Goal: Task Accomplishment & Management: Complete application form

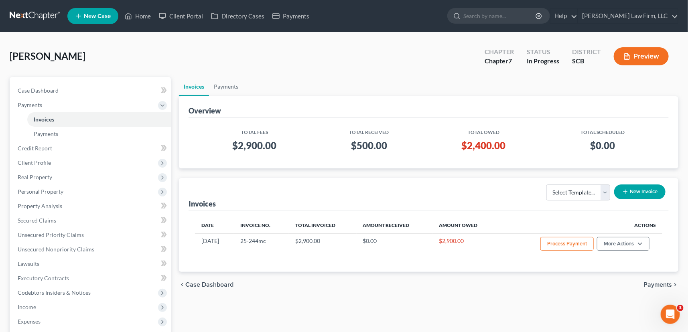
click at [143, 14] on link "Home" at bounding box center [138, 16] width 34 height 14
click at [140, 15] on link "Home" at bounding box center [138, 16] width 34 height 14
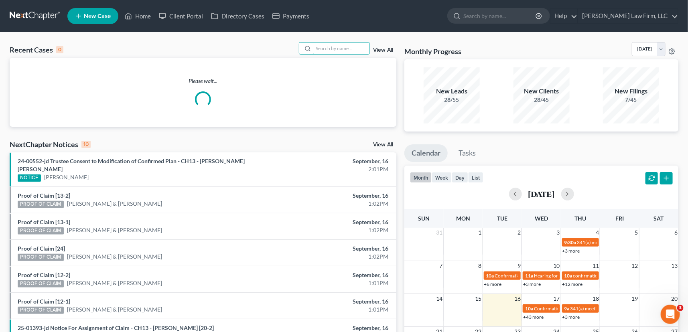
drag, startPoint x: 314, startPoint y: 47, endPoint x: 327, endPoint y: 38, distance: 15.7
click at [314, 48] on input "search" at bounding box center [341, 49] width 56 height 12
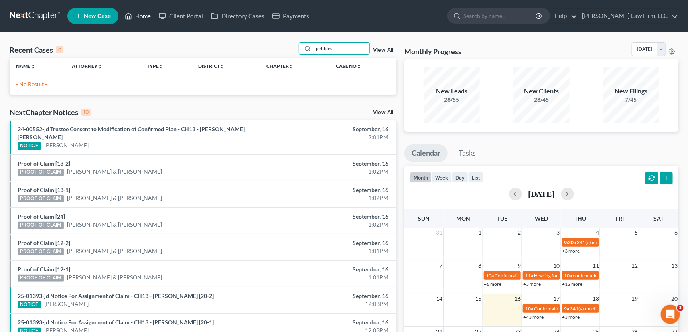
type input "pebbles"
click at [144, 14] on link "Home" at bounding box center [138, 16] width 34 height 14
drag, startPoint x: 313, startPoint y: 49, endPoint x: 368, endPoint y: 54, distance: 55.7
click at [372, 51] on div "pebbles View All" at bounding box center [348, 48] width 98 height 12
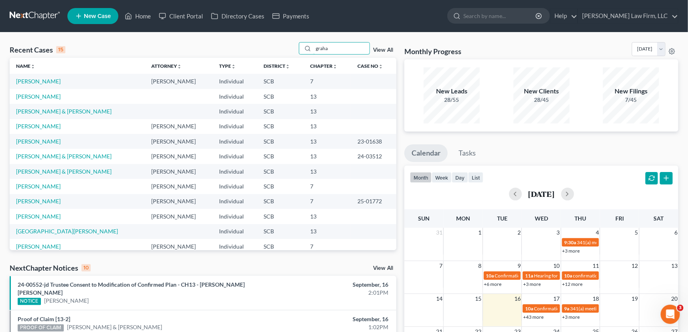
type input "[PERSON_NAME]"
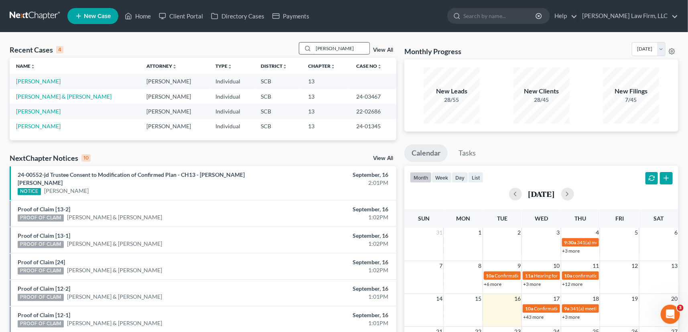
drag, startPoint x: 327, startPoint y: 48, endPoint x: 313, endPoint y: 49, distance: 13.7
click at [301, 51] on div "[PERSON_NAME]" at bounding box center [334, 48] width 71 height 12
drag, startPoint x: 335, startPoint y: 48, endPoint x: 313, endPoint y: 47, distance: 22.5
click at [313, 47] on input "[PERSON_NAME]" at bounding box center [341, 49] width 56 height 12
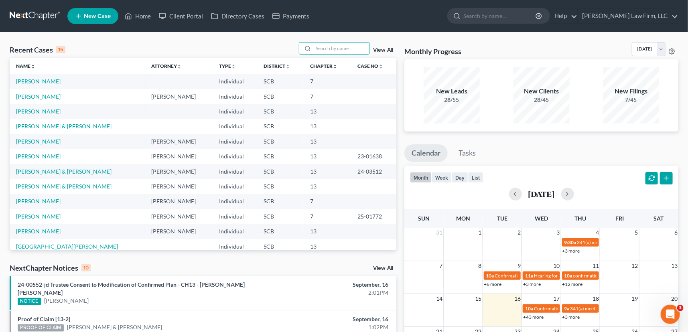
click at [94, 15] on span "New Case" at bounding box center [97, 16] width 27 height 6
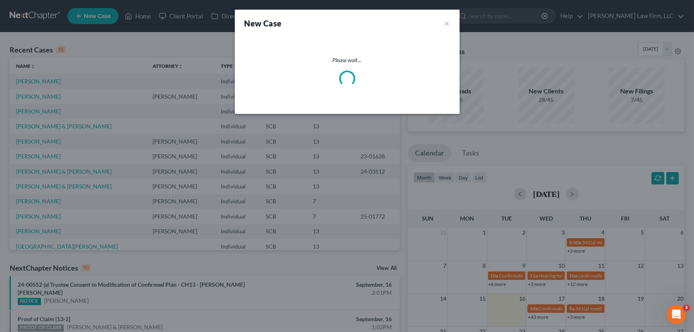
select select "72"
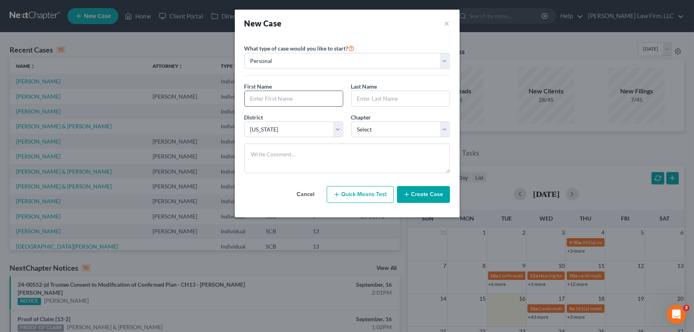
click at [254, 99] on input "text" at bounding box center [294, 98] width 98 height 15
type input "Mark"
type input "[PERSON_NAME]"
click at [402, 130] on select "Select 7 11 12 13" at bounding box center [400, 130] width 99 height 16
select select "0"
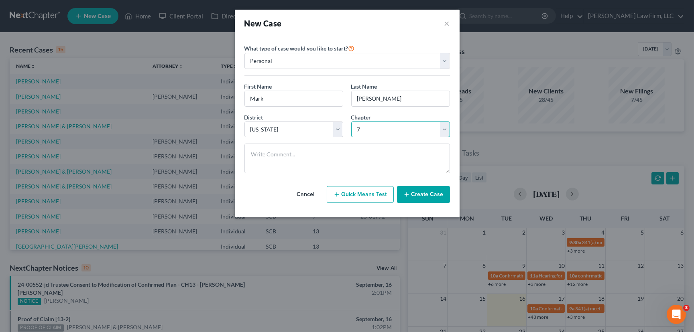
click at [351, 122] on select "Select 7 11 12 13" at bounding box center [400, 130] width 99 height 16
click at [427, 191] on button "Create Case" at bounding box center [423, 194] width 53 height 17
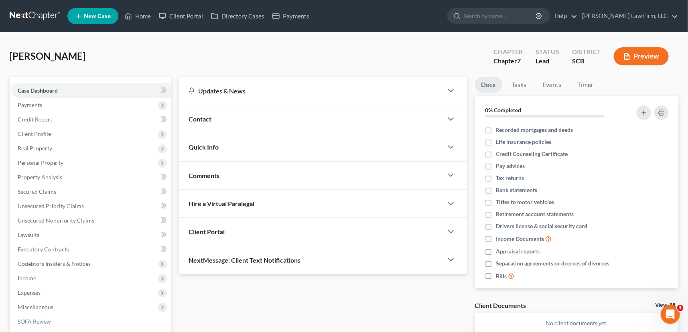
click at [204, 116] on span "Contact" at bounding box center [200, 119] width 23 height 8
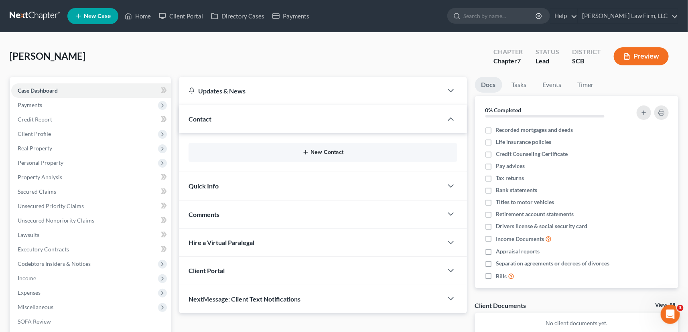
click at [325, 150] on button "New Contact" at bounding box center [323, 152] width 256 height 6
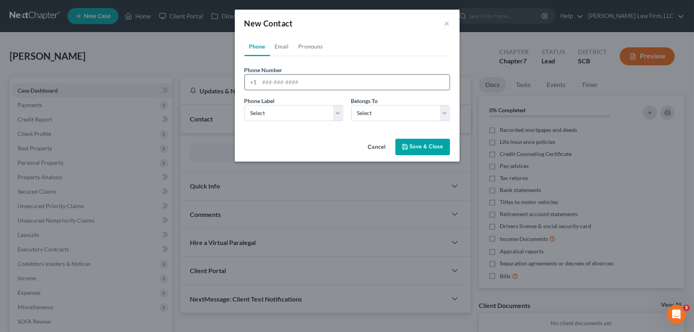
click at [263, 84] on input "tel" at bounding box center [355, 82] width 190 height 15
type input "[PHONE_NUMBER]"
click at [268, 118] on select "Select Mobile Home Work Other" at bounding box center [293, 113] width 99 height 16
select select "0"
click at [244, 105] on select "Select Mobile Home Work Other" at bounding box center [293, 113] width 99 height 16
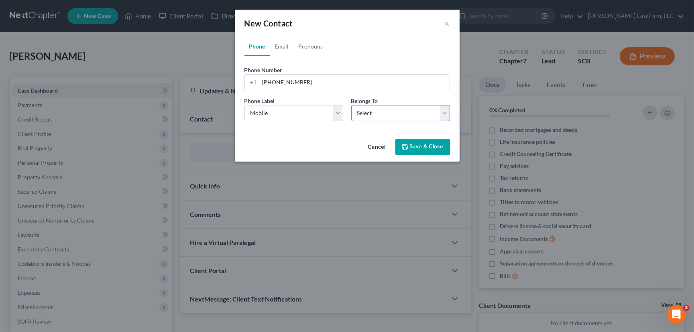
click at [397, 113] on select "Select Client Other" at bounding box center [400, 113] width 99 height 16
select select "0"
click at [351, 105] on select "Select Client Other" at bounding box center [400, 113] width 99 height 16
select select "0"
click at [281, 46] on link "Email" at bounding box center [282, 46] width 24 height 19
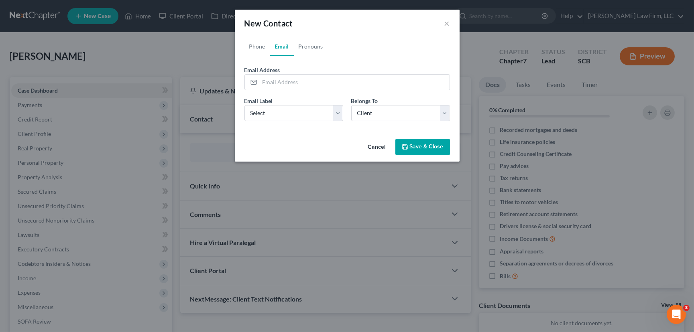
click at [281, 45] on link "Email" at bounding box center [282, 46] width 24 height 19
click at [266, 76] on input "email" at bounding box center [355, 82] width 190 height 15
type input "[EMAIL_ADDRESS][DOMAIN_NAME]"
click at [262, 111] on select "Select Home Work Other" at bounding box center [293, 113] width 99 height 16
select select "0"
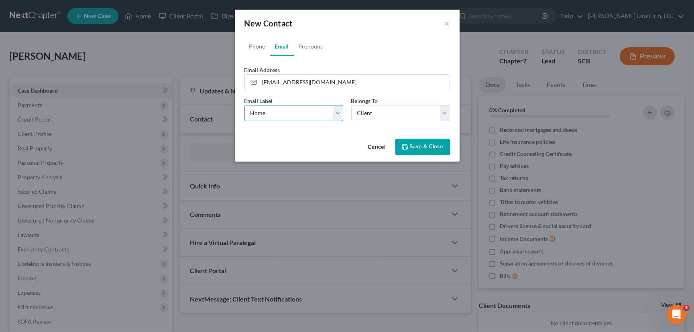
click at [244, 105] on select "Select Home Work Other" at bounding box center [293, 113] width 99 height 16
click at [424, 147] on button "Save & Close" at bounding box center [422, 147] width 55 height 17
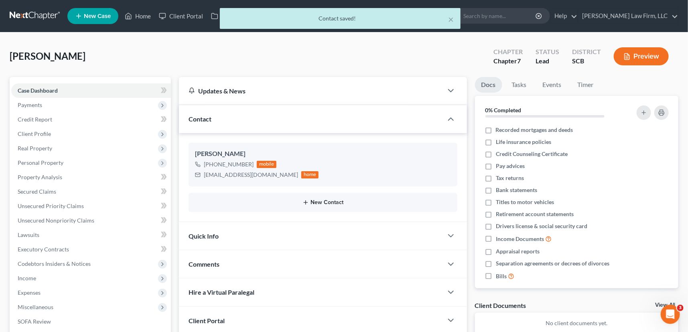
click at [323, 202] on button "New Contact" at bounding box center [323, 202] width 256 height 6
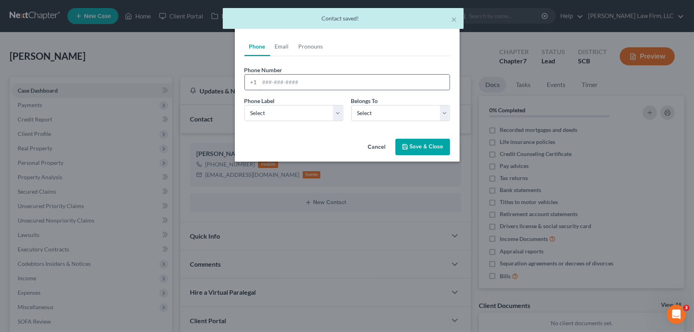
click at [262, 80] on input "tel" at bounding box center [355, 82] width 190 height 15
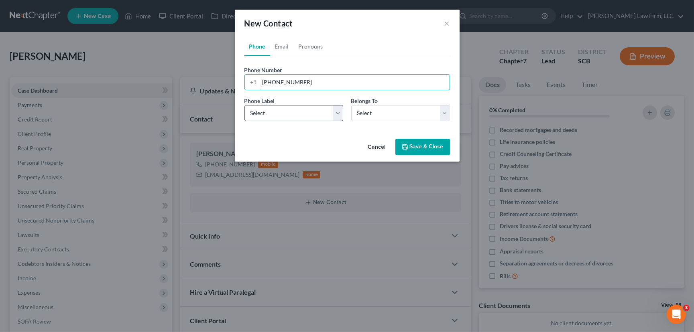
type input "[PHONE_NUMBER]"
click at [268, 108] on select "Select Mobile Home Work Other" at bounding box center [293, 113] width 99 height 16
select select "0"
click at [244, 105] on select "Select Mobile Home Work Other" at bounding box center [293, 113] width 99 height 16
drag, startPoint x: 445, startPoint y: 111, endPoint x: 419, endPoint y: 120, distance: 27.5
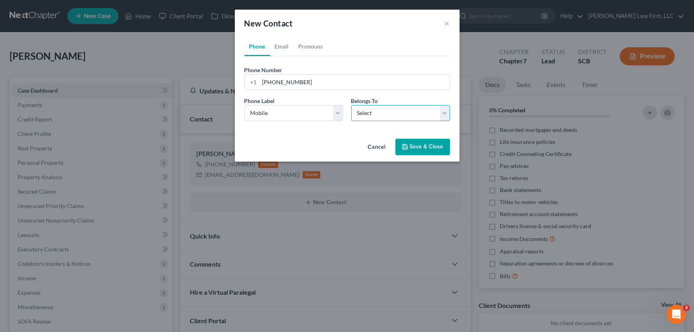
click at [445, 111] on select "Select Client Other" at bounding box center [400, 113] width 99 height 16
select select "1"
click at [351, 105] on select "Select Client Other" at bounding box center [400, 113] width 99 height 16
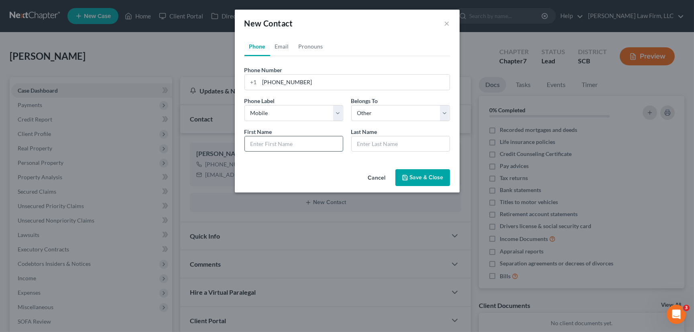
click at [265, 142] on input "text" at bounding box center [294, 143] width 98 height 15
type input "[PERSON_NAME]"
type input "Crawf"
type input "Crawfo"
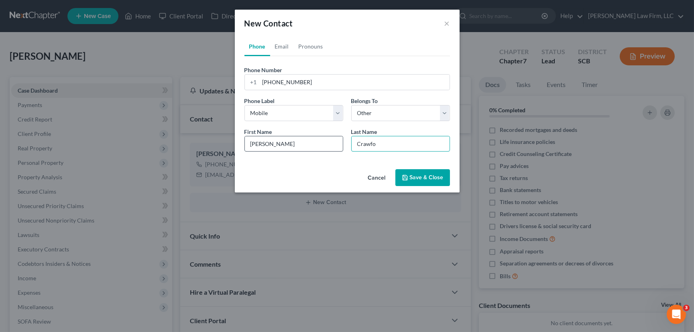
type input "Crawfo"
type input "Crawfor"
type input "[PERSON_NAME]"
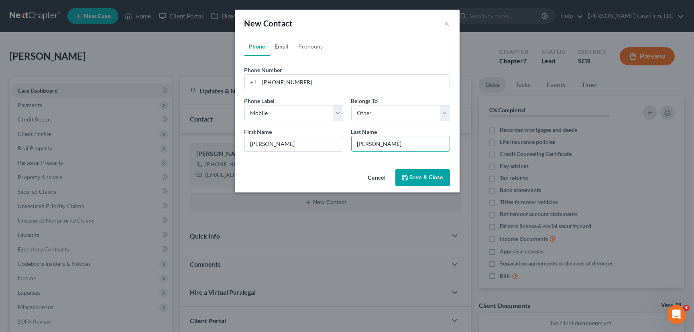
type input "[PERSON_NAME]"
drag, startPoint x: 281, startPoint y: 45, endPoint x: 268, endPoint y: 83, distance: 40.5
click at [281, 45] on link "Email" at bounding box center [282, 46] width 24 height 19
click at [262, 81] on input "email" at bounding box center [355, 82] width 190 height 15
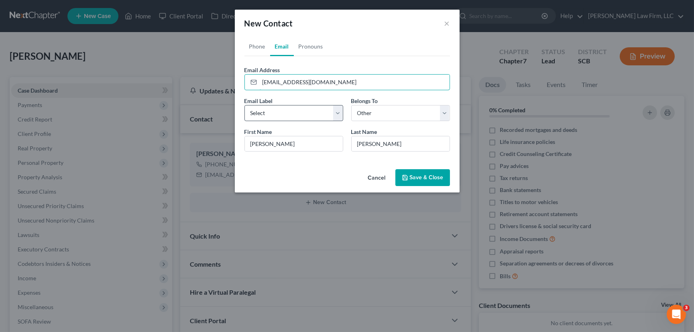
type input "[EMAIL_ADDRESS][DOMAIN_NAME]"
drag, startPoint x: 262, startPoint y: 114, endPoint x: 262, endPoint y: 120, distance: 6.8
click at [262, 114] on select "Select Home Work Other" at bounding box center [293, 113] width 99 height 16
select select "0"
click at [244, 105] on select "Select Home Work Other" at bounding box center [293, 113] width 99 height 16
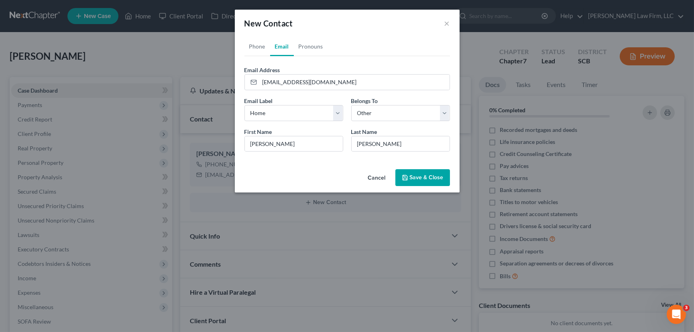
drag, startPoint x: 421, startPoint y: 176, endPoint x: 236, endPoint y: 78, distance: 209.6
click at [425, 175] on button "Save & Close" at bounding box center [422, 177] width 55 height 17
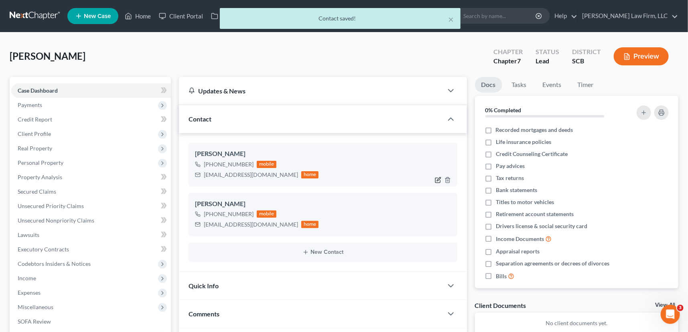
click at [437, 177] on icon "button" at bounding box center [438, 180] width 6 height 6
select select "0"
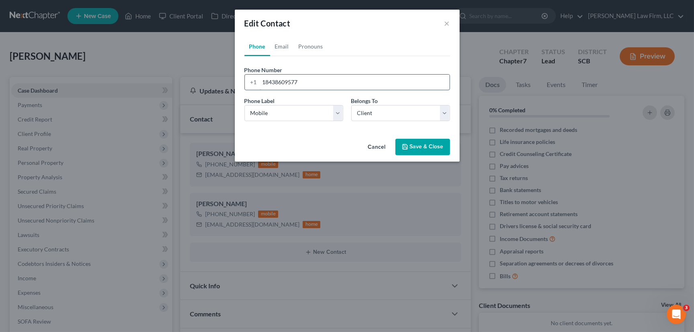
drag, startPoint x: 305, startPoint y: 83, endPoint x: 247, endPoint y: 76, distance: 58.1
click at [252, 77] on div "[PHONE_NUMBER]" at bounding box center [346, 82] width 205 height 16
type input "[PHONE_NUMBER]"
click at [422, 146] on button "Save & Close" at bounding box center [422, 147] width 55 height 17
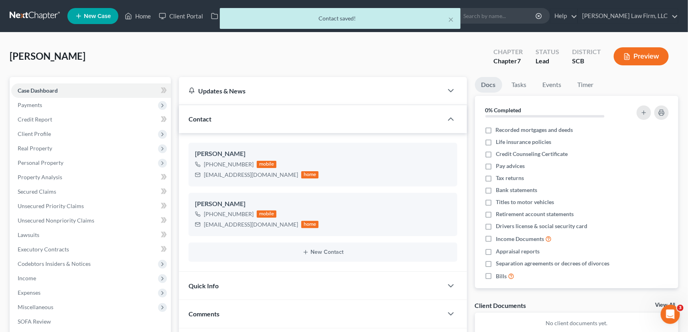
click at [199, 285] on span "Quick Info" at bounding box center [204, 286] width 30 height 8
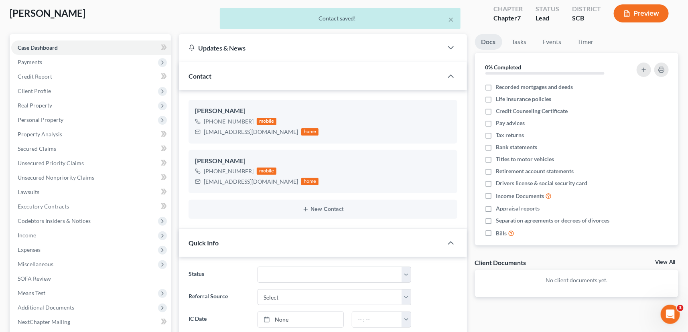
scroll to position [109, 0]
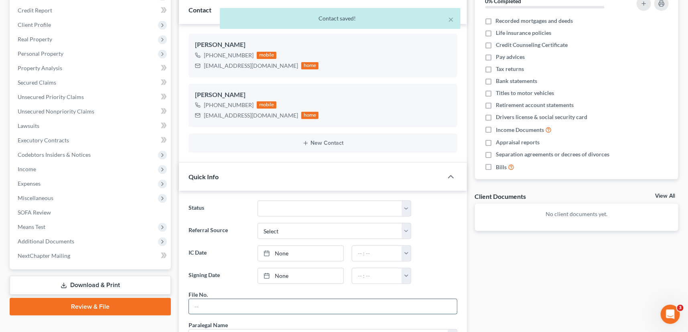
click at [200, 305] on input "text" at bounding box center [323, 306] width 268 height 15
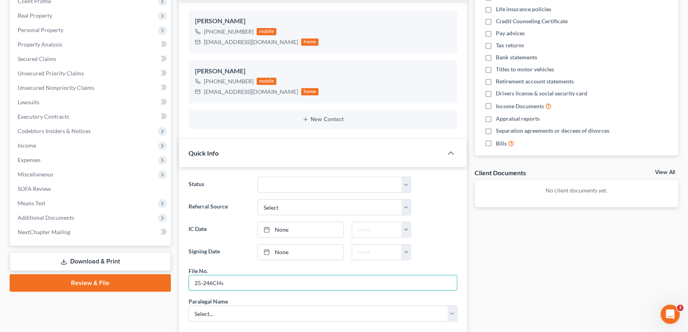
scroll to position [146, 0]
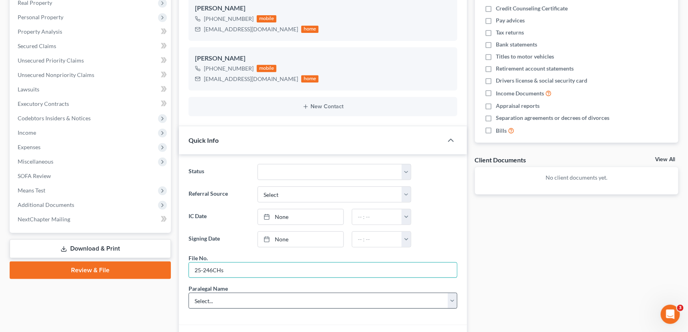
type input "25-246CHs"
click at [199, 299] on select "Select... [PERSON_NAME] [PERSON_NAME] [PERSON_NAME] [PERSON_NAME]" at bounding box center [323, 301] width 269 height 16
select select "0"
click at [189, 293] on select "Select... [PERSON_NAME] [PERSON_NAME] [PERSON_NAME] [PERSON_NAME]" at bounding box center [323, 301] width 269 height 16
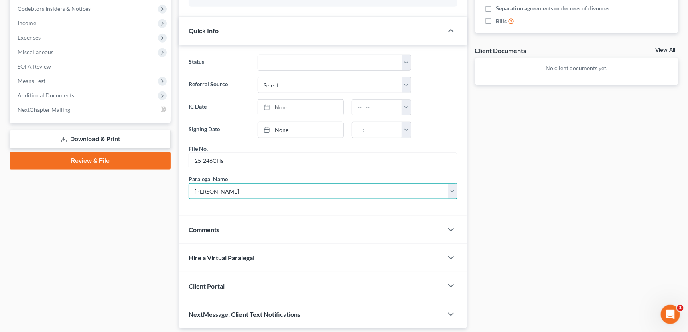
scroll to position [281, 0]
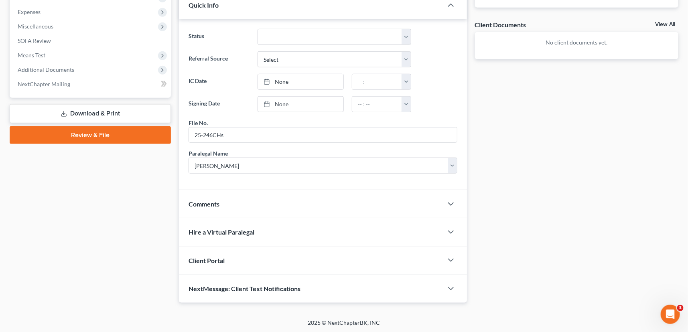
click at [205, 253] on div "Client Portal" at bounding box center [311, 261] width 264 height 28
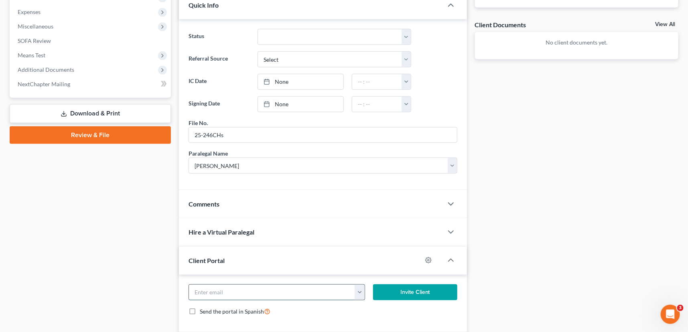
click at [196, 289] on input "email" at bounding box center [272, 292] width 166 height 15
type input "[EMAIL_ADDRESS][DOMAIN_NAME]"
click at [393, 288] on button "Invite Client" at bounding box center [415, 292] width 84 height 16
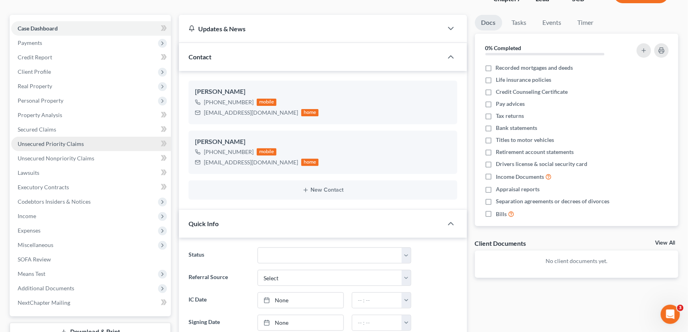
scroll to position [62, 0]
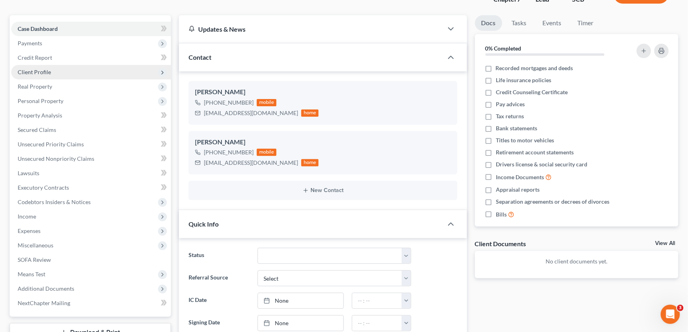
click at [35, 69] on span "Client Profile" at bounding box center [34, 72] width 33 height 7
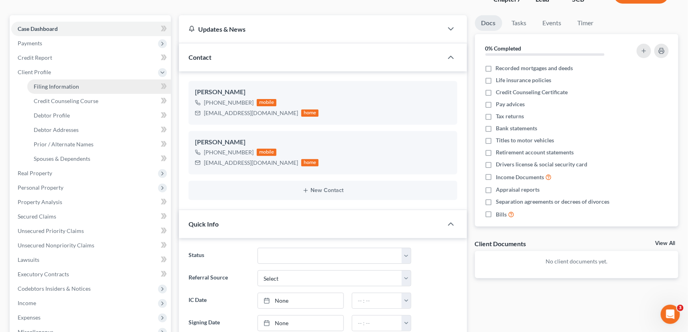
click at [54, 83] on span "Filing Information" at bounding box center [56, 86] width 45 height 7
select select "1"
select select "0"
select select "72"
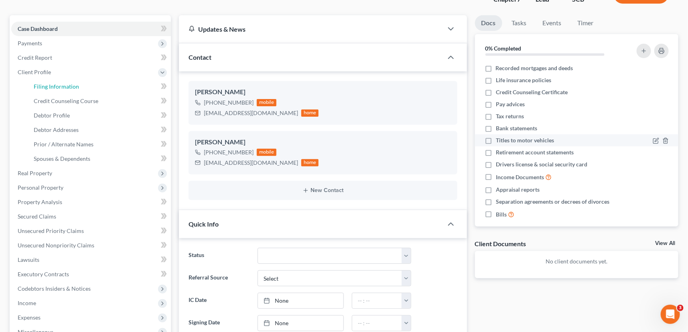
select select "42"
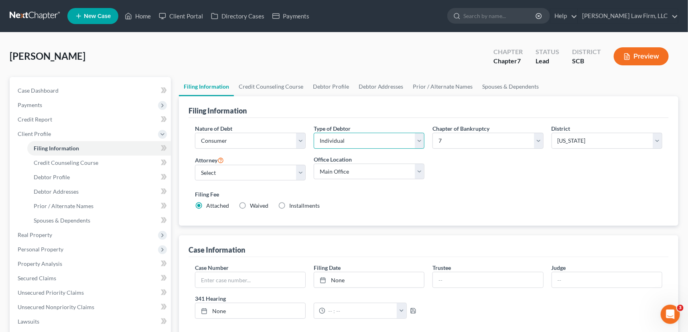
click at [417, 142] on select "Select Individual Joint" at bounding box center [369, 141] width 111 height 16
select select "1"
click at [314, 133] on select "Select Individual Joint" at bounding box center [369, 141] width 111 height 16
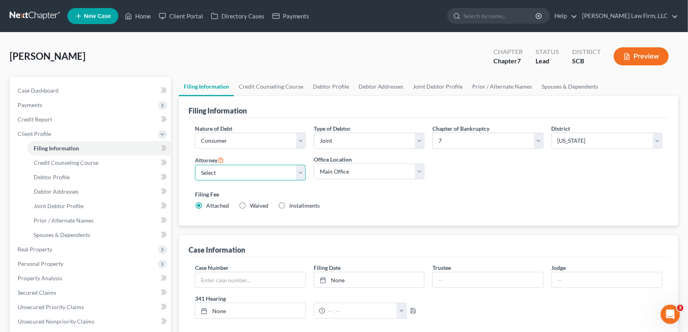
click at [209, 172] on select "Select [PERSON_NAME] - SCB [PERSON_NAME] - SCB" at bounding box center [250, 173] width 111 height 16
select select "0"
click at [195, 165] on select "Select [PERSON_NAME] - SCB [PERSON_NAME] - SCB" at bounding box center [250, 173] width 111 height 16
click at [55, 159] on span "Credit Counseling Course" at bounding box center [66, 162] width 65 height 7
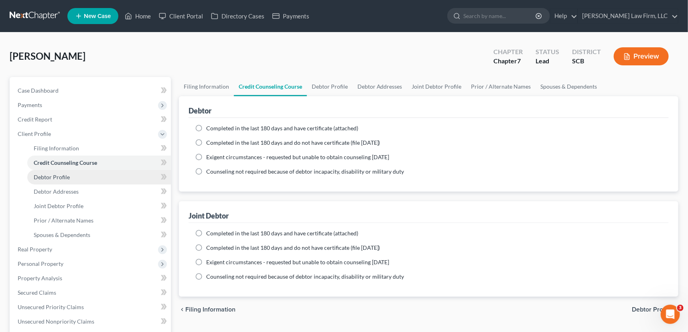
click at [46, 177] on span "Debtor Profile" at bounding box center [52, 177] width 36 height 7
select select "1"
select select "0"
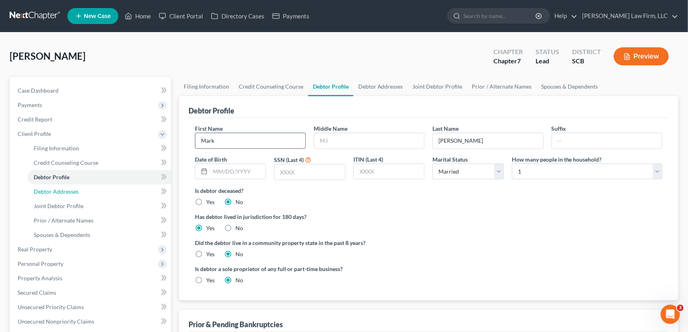
drag, startPoint x: 49, startPoint y: 189, endPoint x: 201, endPoint y: 147, distance: 157.7
click at [50, 189] on span "Debtor Addresses" at bounding box center [56, 191] width 45 height 7
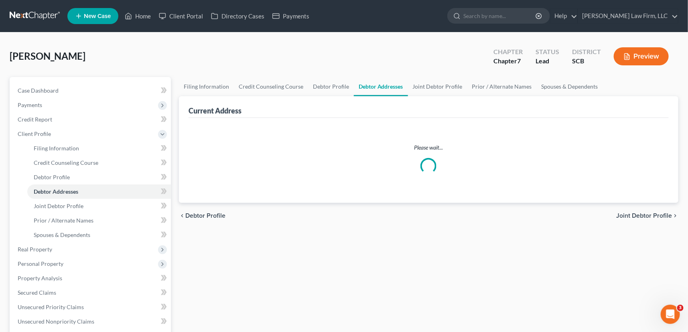
select select "0"
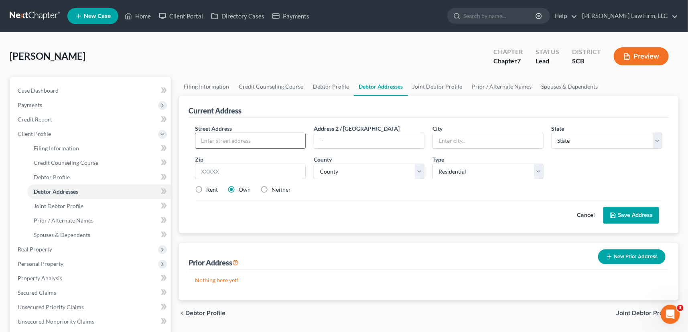
click at [209, 140] on input "text" at bounding box center [250, 140] width 110 height 15
click at [239, 141] on input "467 [PERSON_NAME]" at bounding box center [250, 140] width 110 height 15
type input "[STREET_ADDRESS][PERSON_NAME]"
click at [447, 138] on input "text" at bounding box center [488, 140] width 110 height 15
type input "[GEOGRAPHIC_DATA]"
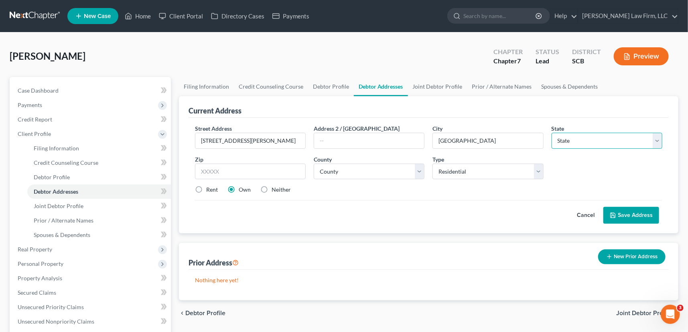
select select "42"
type input "29486"
click at [319, 172] on select "County [GEOGRAPHIC_DATA] [GEOGRAPHIC_DATA] [GEOGRAPHIC_DATA] [GEOGRAPHIC_DATA] …" at bounding box center [369, 172] width 111 height 16
select select "17"
click at [314, 164] on select "County [GEOGRAPHIC_DATA] [GEOGRAPHIC_DATA] [GEOGRAPHIC_DATA] [GEOGRAPHIC_DATA] …" at bounding box center [369, 172] width 111 height 16
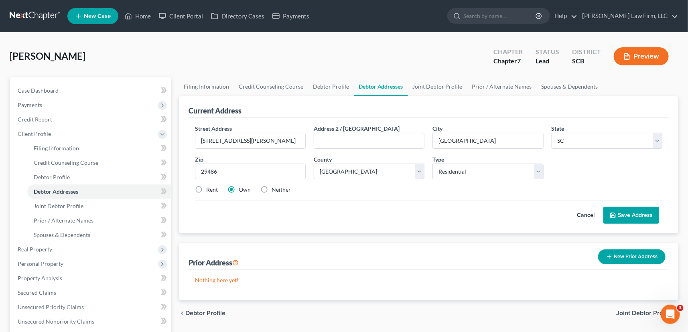
click at [630, 213] on button "Save Address" at bounding box center [631, 215] width 56 height 17
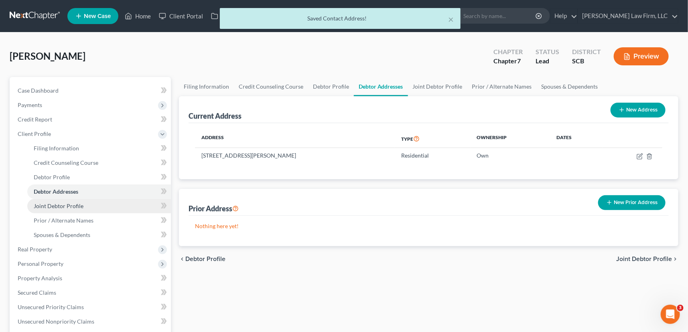
click at [54, 203] on span "Joint Debtor Profile" at bounding box center [59, 206] width 50 height 7
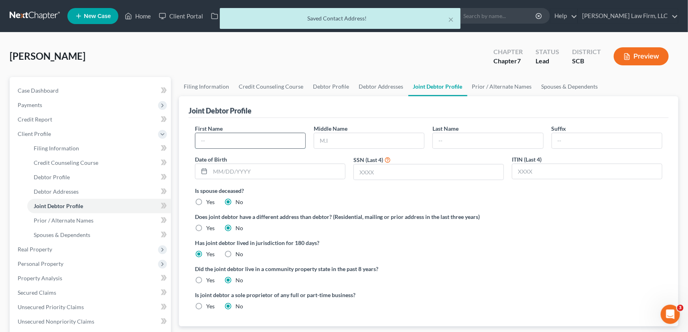
click at [220, 140] on input "text" at bounding box center [250, 140] width 110 height 15
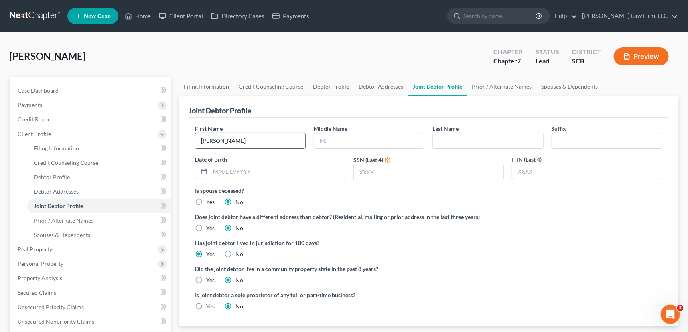
type input "[PERSON_NAME]"
type input "Lane"
click at [37, 88] on span "Case Dashboard" at bounding box center [38, 90] width 41 height 7
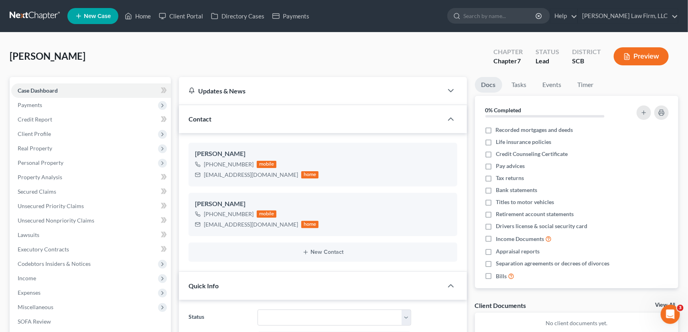
select select "0"
click at [28, 104] on span "Payments" at bounding box center [30, 105] width 24 height 7
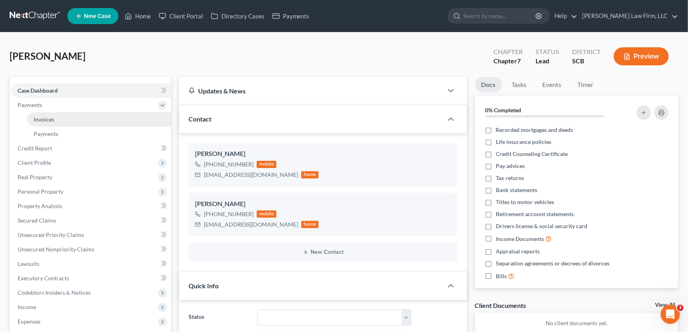
click at [48, 116] on span "Invoices" at bounding box center [44, 119] width 20 height 7
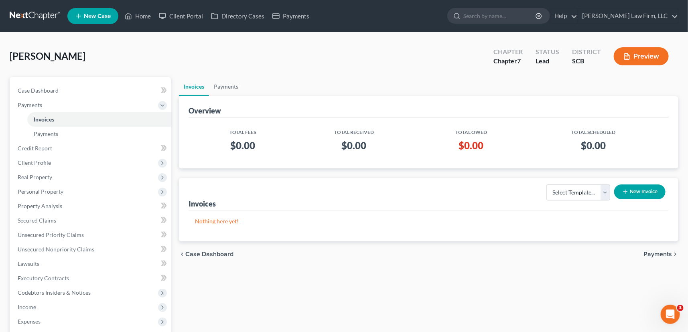
click at [646, 186] on button "New Invoice" at bounding box center [639, 192] width 51 height 15
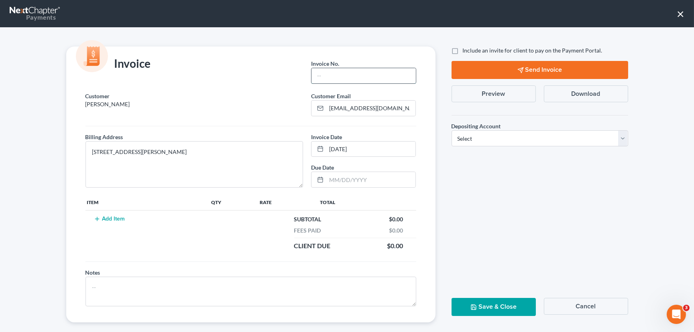
click at [323, 71] on input "text" at bounding box center [363, 75] width 104 height 15
type input "25-246chs"
click at [106, 216] on button "Add Item" at bounding box center [109, 219] width 35 height 6
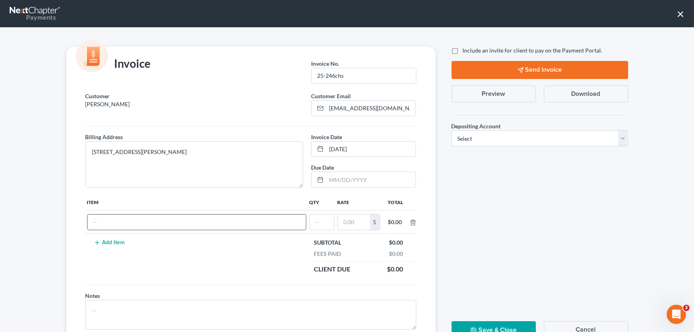
click at [95, 216] on input "text" at bounding box center [196, 222] width 218 height 15
type input "Chapter 7"
type input "1"
type input "3,200.00"
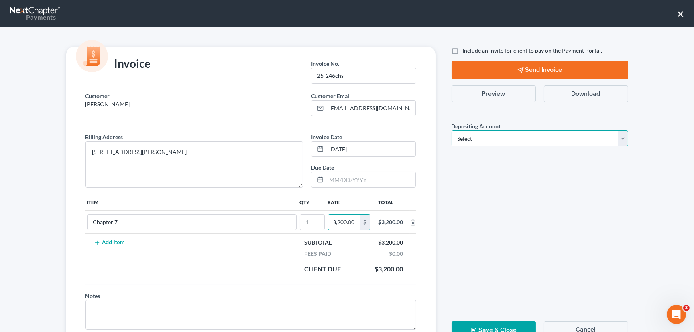
scroll to position [0, 0]
drag, startPoint x: 618, startPoint y: 139, endPoint x: 582, endPoint y: 144, distance: 36.4
click at [618, 139] on select "Select Operation Trust" at bounding box center [539, 138] width 177 height 16
select select "1"
click at [451, 130] on select "Select Operation Trust" at bounding box center [539, 138] width 177 height 16
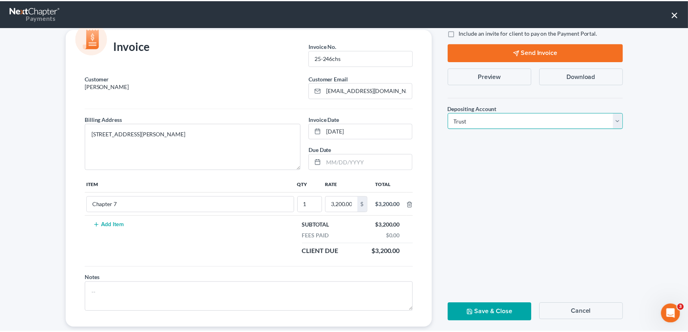
scroll to position [32, 0]
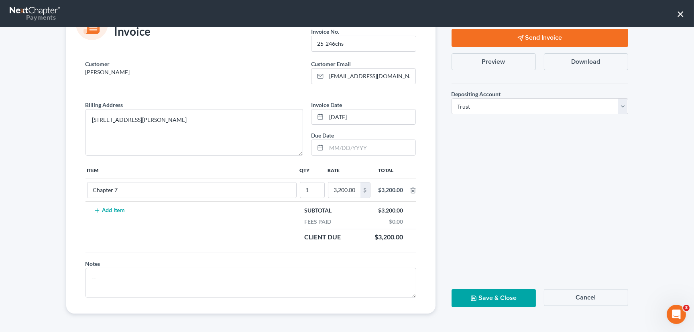
click at [496, 294] on button "Save & Close" at bounding box center [493, 298] width 84 height 18
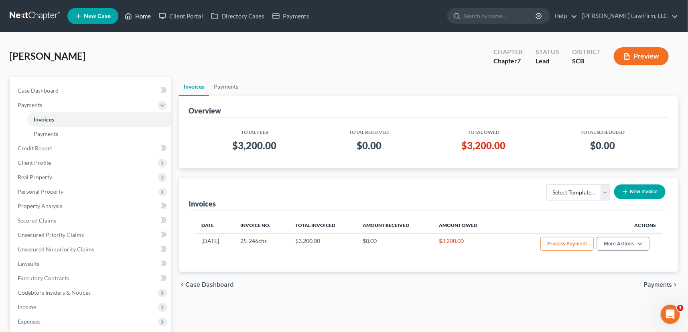
click at [140, 14] on link "Home" at bounding box center [138, 16] width 34 height 14
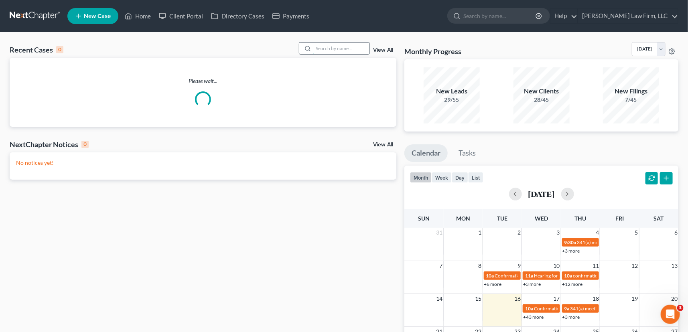
click at [318, 45] on input "search" at bounding box center [341, 49] width 56 height 12
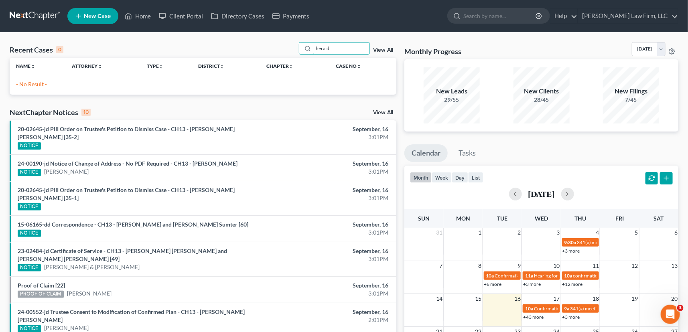
type input "herald"
click at [100, 15] on span "New Case" at bounding box center [97, 16] width 27 height 6
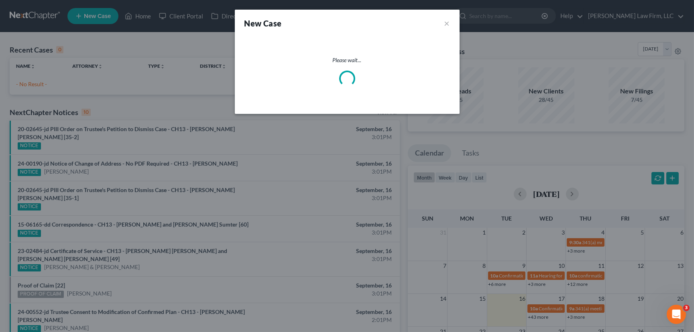
select select "72"
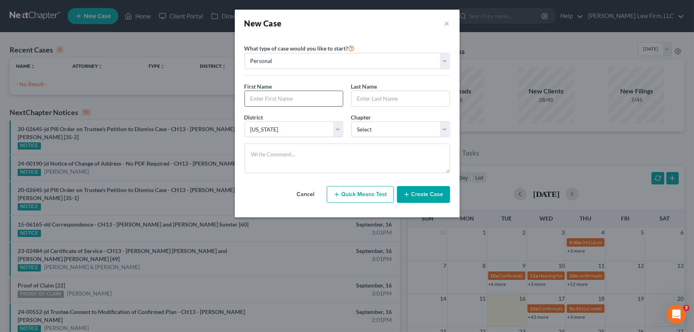
click at [264, 97] on input "text" at bounding box center [294, 98] width 98 height 15
type input "[PERSON_NAME]"
type input "Herald"
click at [388, 128] on select "Select 7 11 12 13" at bounding box center [400, 130] width 99 height 16
select select "3"
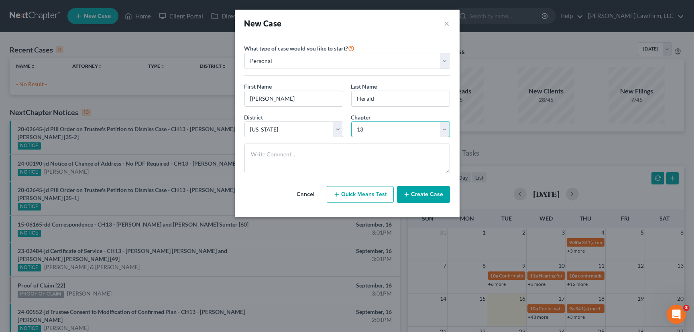
click at [351, 122] on select "Select 7 11 12 13" at bounding box center [400, 130] width 99 height 16
click at [427, 193] on button "Create Case" at bounding box center [423, 194] width 53 height 17
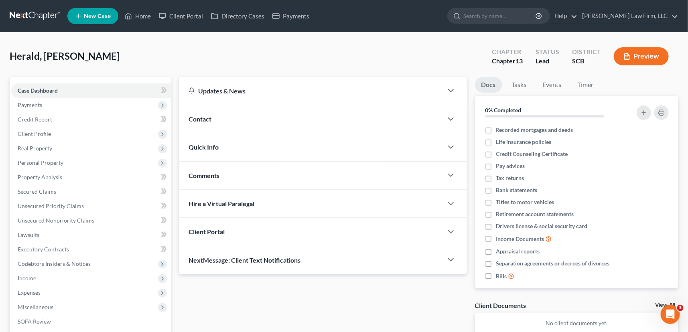
click at [202, 115] on span "Contact" at bounding box center [200, 119] width 23 height 8
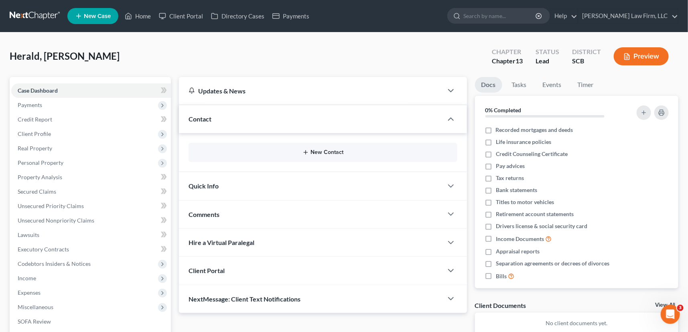
click at [322, 151] on button "New Contact" at bounding box center [323, 152] width 256 height 6
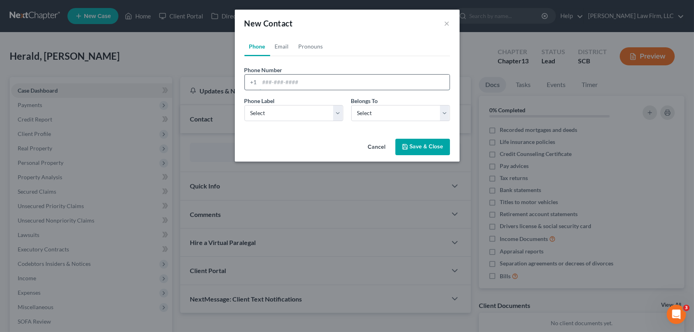
click at [263, 80] on input "tel" at bounding box center [355, 82] width 190 height 15
type input "[PHONE_NUMBER]"
drag, startPoint x: 272, startPoint y: 114, endPoint x: 272, endPoint y: 120, distance: 6.9
click at [272, 114] on select "Select Mobile Home Work Other" at bounding box center [293, 113] width 99 height 16
select select "0"
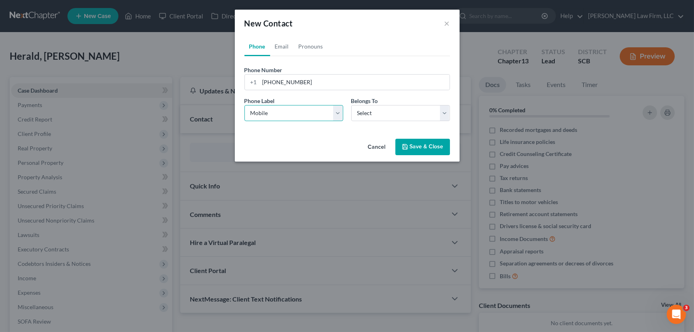
click at [244, 105] on select "Select Mobile Home Work Other" at bounding box center [293, 113] width 99 height 16
click at [449, 111] on select "Select Client Other" at bounding box center [400, 113] width 99 height 16
select select "0"
click at [351, 105] on select "Select Client Other" at bounding box center [400, 113] width 99 height 16
select select "0"
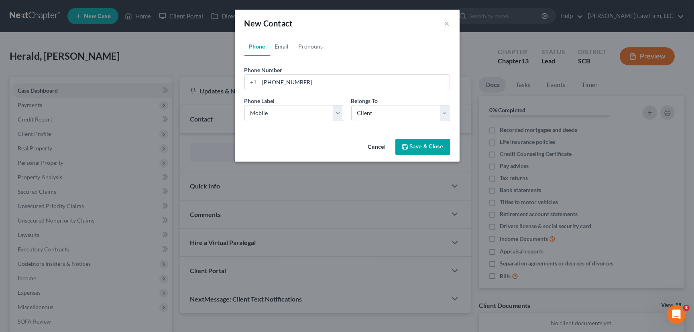
click at [286, 45] on link "Email" at bounding box center [282, 46] width 24 height 19
click at [264, 81] on input "email" at bounding box center [355, 82] width 190 height 15
type input "[EMAIL_ADDRESS][DOMAIN_NAME]"
click at [256, 117] on select "Select Home Work Other" at bounding box center [293, 113] width 99 height 16
select select "0"
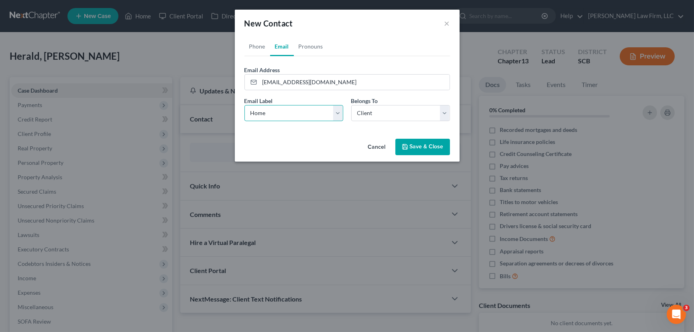
click at [244, 105] on select "Select Home Work Other" at bounding box center [293, 113] width 99 height 16
drag, startPoint x: 428, startPoint y: 139, endPoint x: 430, endPoint y: 144, distance: 5.1
click at [430, 144] on button "Save & Close" at bounding box center [422, 147] width 55 height 17
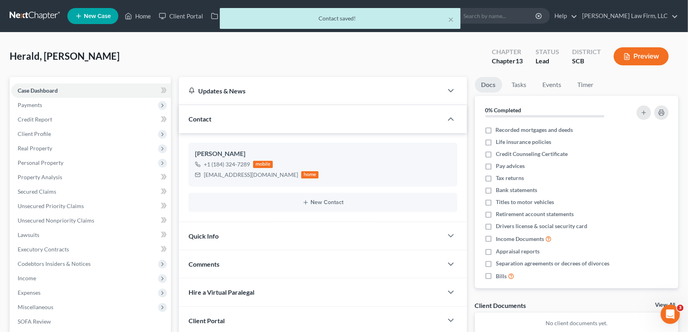
click at [205, 235] on span "Quick Info" at bounding box center [204, 236] width 30 height 8
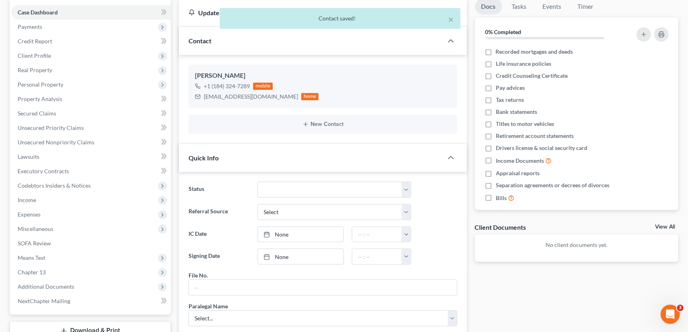
scroll to position [146, 0]
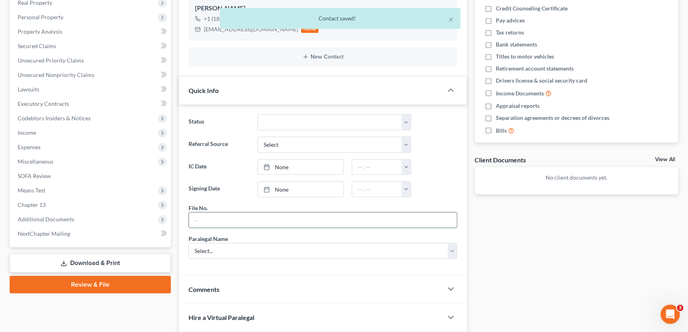
click at [229, 221] on input "text" at bounding box center [323, 220] width 268 height 15
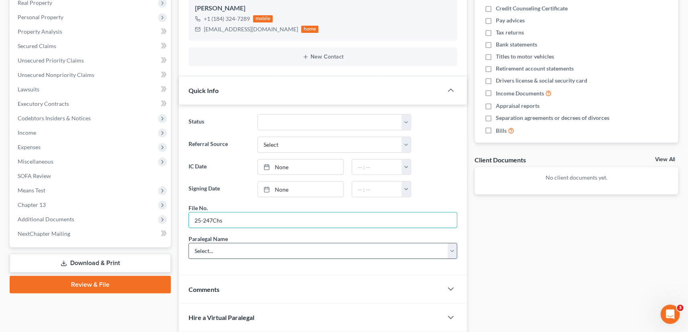
type input "25-247Chs"
click at [224, 245] on select "Select... [PERSON_NAME] [PERSON_NAME] [PERSON_NAME] [PERSON_NAME]" at bounding box center [323, 251] width 269 height 16
select select "0"
click at [189, 243] on select "Select... [PERSON_NAME] [PERSON_NAME] [PERSON_NAME] [PERSON_NAME]" at bounding box center [323, 251] width 269 height 16
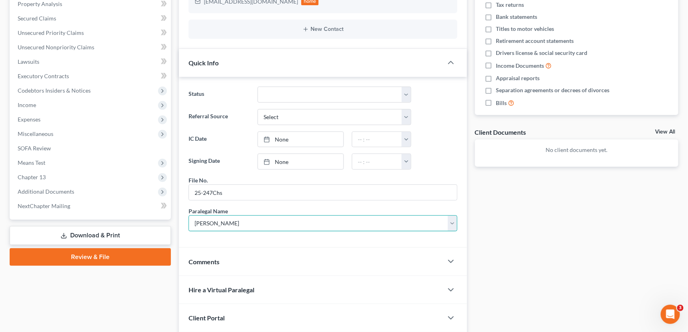
scroll to position [219, 0]
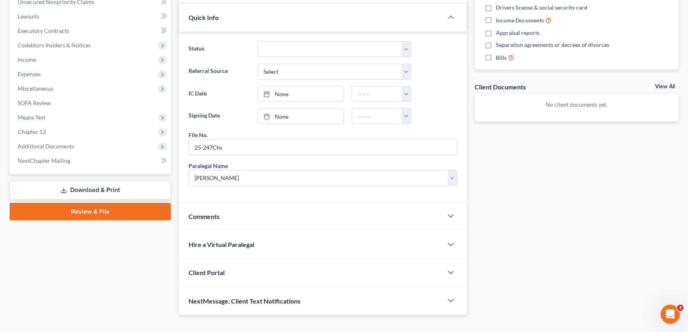
click at [195, 269] on span "Client Portal" at bounding box center [207, 273] width 36 height 8
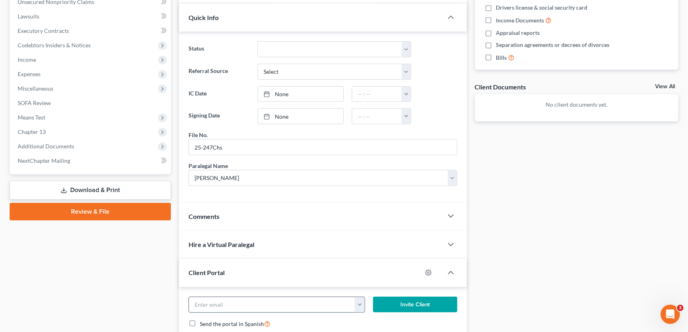
click at [203, 301] on input "email" at bounding box center [272, 304] width 166 height 15
type input "[EMAIL_ADDRESS][DOMAIN_NAME]"
click at [415, 300] on button "Invite Client" at bounding box center [415, 305] width 84 height 16
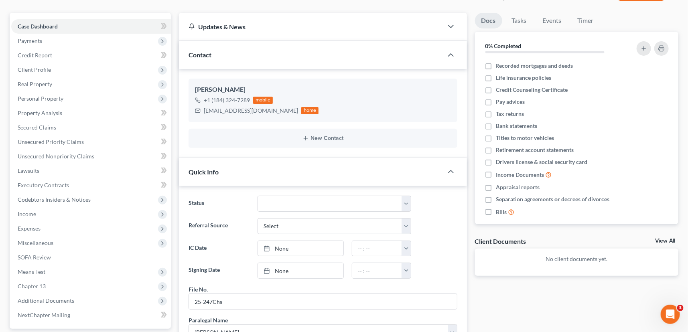
scroll to position [0, 0]
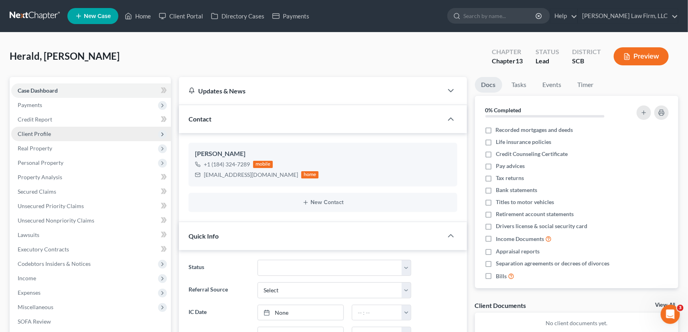
click at [37, 132] on span "Client Profile" at bounding box center [34, 133] width 33 height 7
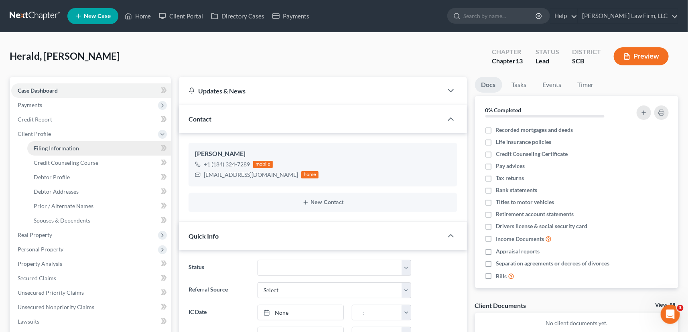
click at [53, 147] on span "Filing Information" at bounding box center [56, 148] width 45 height 7
select select "1"
select select "0"
select select "3"
select select "72"
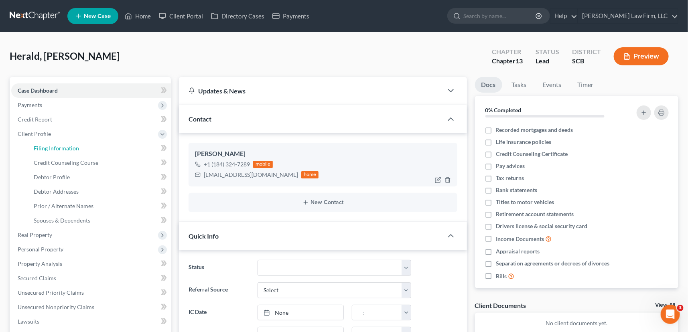
select select "42"
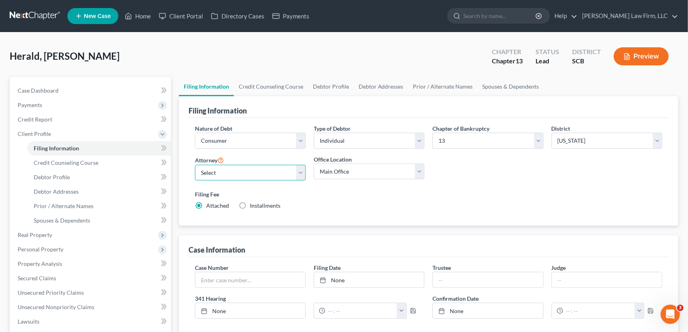
click at [220, 167] on select "Select [PERSON_NAME] - SCB [PERSON_NAME] - SCB" at bounding box center [250, 173] width 111 height 16
select select "1"
click at [195, 165] on select "Select [PERSON_NAME] - SCB [PERSON_NAME] - SCB" at bounding box center [250, 173] width 111 height 16
click at [54, 176] on span "Debtor Profile" at bounding box center [52, 177] width 36 height 7
select select "0"
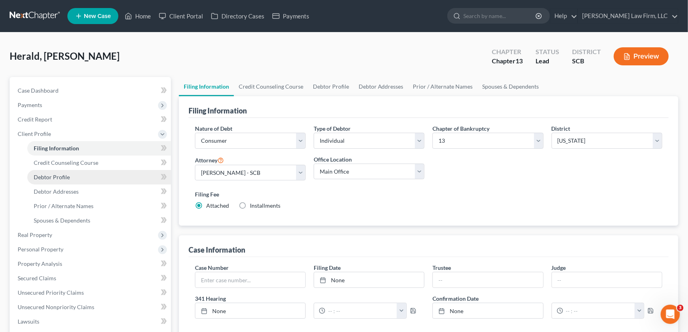
select select "0"
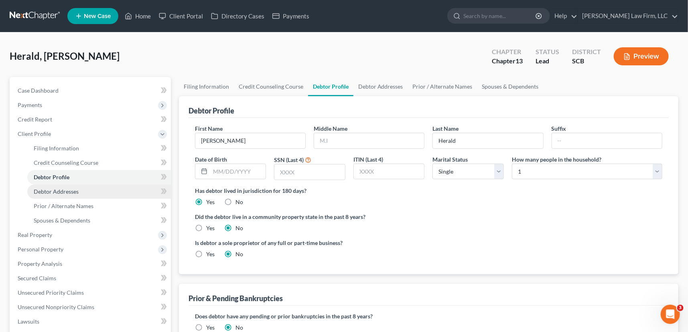
click at [67, 188] on span "Debtor Addresses" at bounding box center [56, 191] width 45 height 7
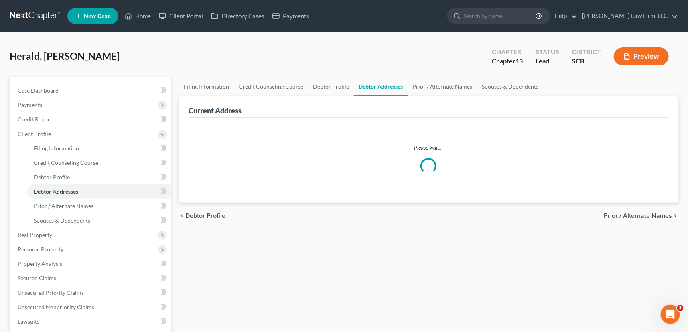
select select "0"
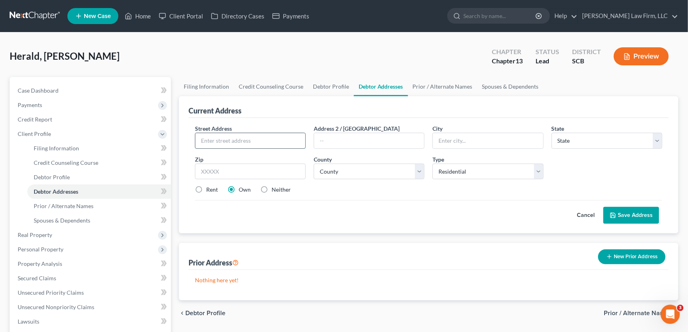
click at [203, 144] on input "text" at bounding box center [250, 140] width 110 height 15
type input "1942 [GEOGRAPHIC_DATA]"
type input "Charelston"
select select "42"
type input "29407"
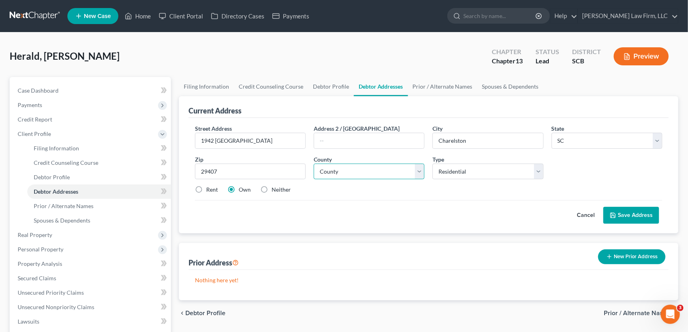
type input "[GEOGRAPHIC_DATA]"
click at [329, 170] on select "County [GEOGRAPHIC_DATA] [GEOGRAPHIC_DATA] [GEOGRAPHIC_DATA] [GEOGRAPHIC_DATA] …" at bounding box center [369, 172] width 111 height 16
select select "9"
click at [314, 164] on select "County [GEOGRAPHIC_DATA] [GEOGRAPHIC_DATA] [GEOGRAPHIC_DATA] [GEOGRAPHIC_DATA] …" at bounding box center [369, 172] width 111 height 16
click at [642, 214] on button "Save Address" at bounding box center [631, 215] width 56 height 17
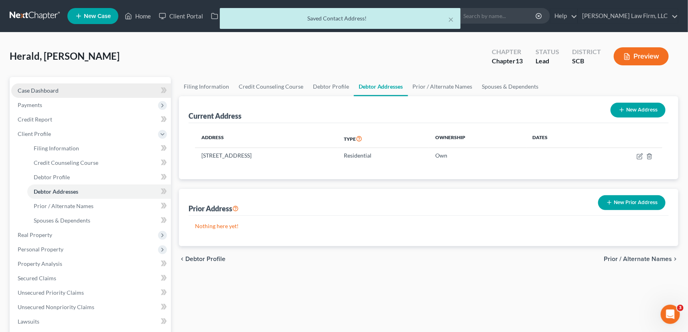
click at [27, 87] on span "Case Dashboard" at bounding box center [38, 90] width 41 height 7
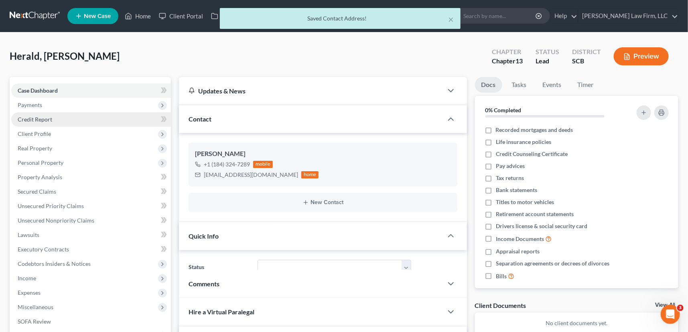
select select "0"
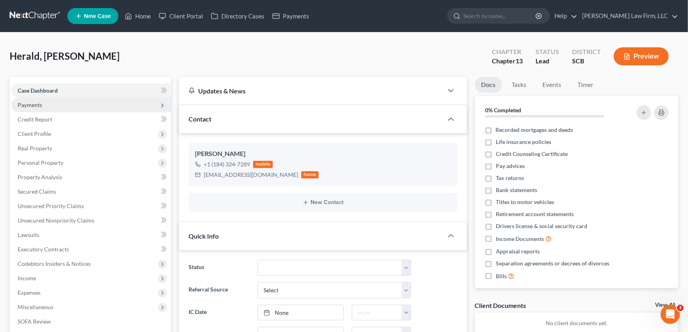
click at [24, 104] on span "Payments" at bounding box center [30, 105] width 24 height 7
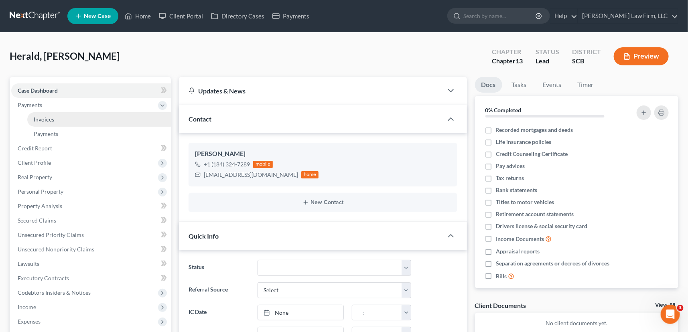
click at [45, 114] on link "Invoices" at bounding box center [99, 119] width 144 height 14
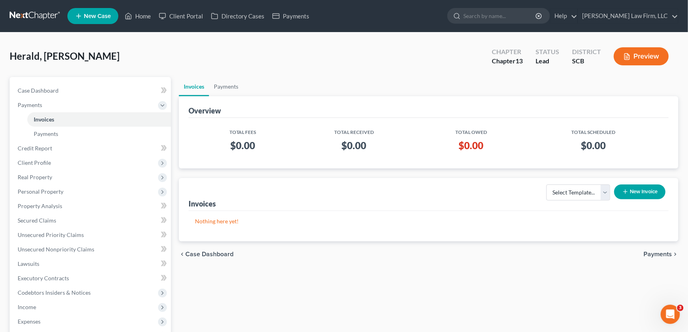
click at [639, 190] on button "New Invoice" at bounding box center [639, 192] width 51 height 15
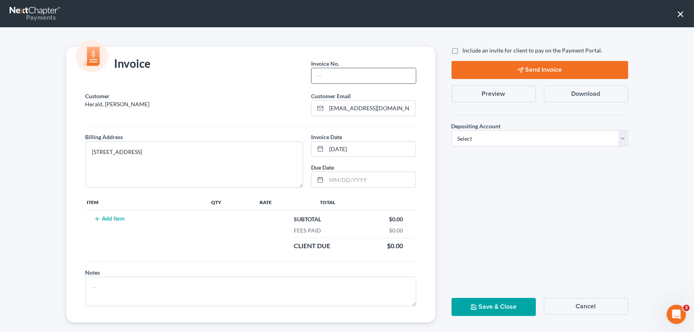
click at [322, 71] on input "text" at bounding box center [363, 75] width 104 height 15
type input "25-247chs"
click at [109, 217] on button "Add Item" at bounding box center [109, 219] width 35 height 6
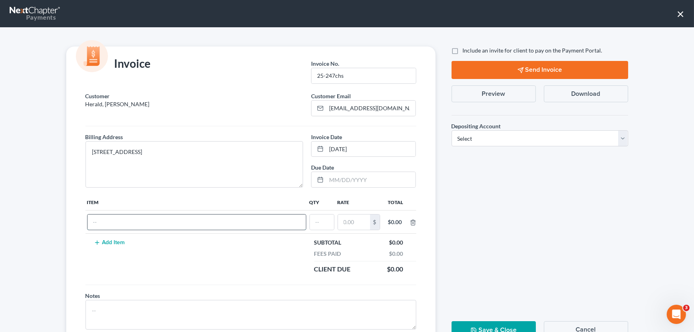
click at [97, 215] on input "text" at bounding box center [196, 222] width 218 height 15
type input "Chapter 13 Fees"
type input "1"
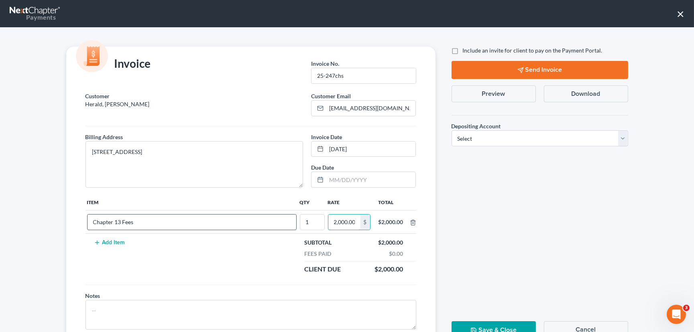
scroll to position [0, 1]
type input "2,000.00"
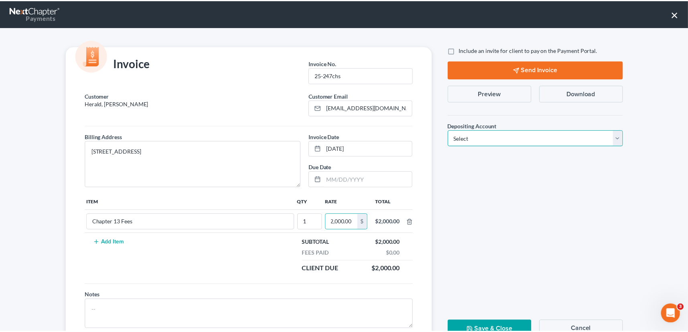
scroll to position [0, 0]
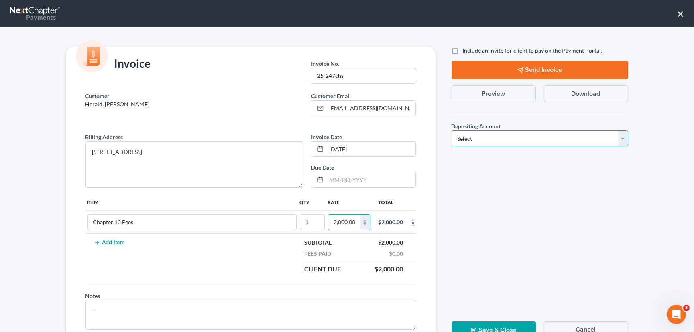
drag, startPoint x: 618, startPoint y: 137, endPoint x: 517, endPoint y: 145, distance: 101.1
click at [618, 137] on select "Select Operation Trust" at bounding box center [539, 138] width 177 height 16
select select "1"
click at [451, 130] on select "Select Operation Trust" at bounding box center [539, 138] width 177 height 16
drag, startPoint x: 487, startPoint y: 325, endPoint x: 491, endPoint y: 323, distance: 4.5
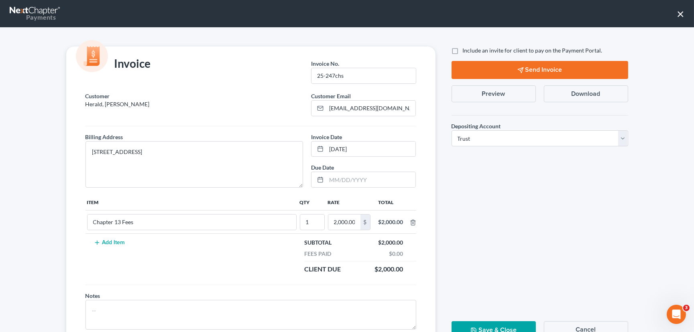
click at [489, 324] on button "Save & Close" at bounding box center [493, 330] width 84 height 18
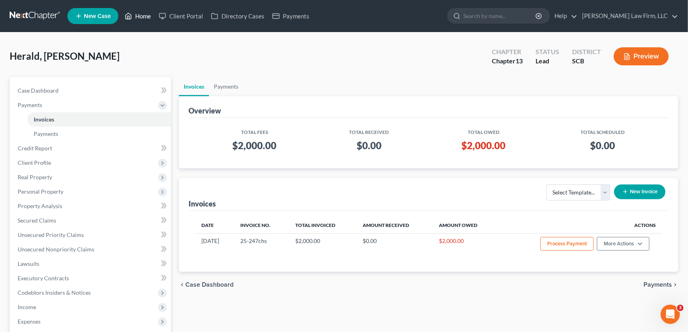
click at [138, 13] on link "Home" at bounding box center [138, 16] width 34 height 14
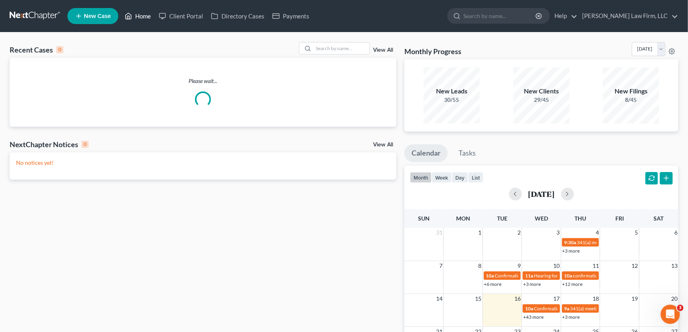
click at [144, 10] on link "Home" at bounding box center [138, 16] width 34 height 14
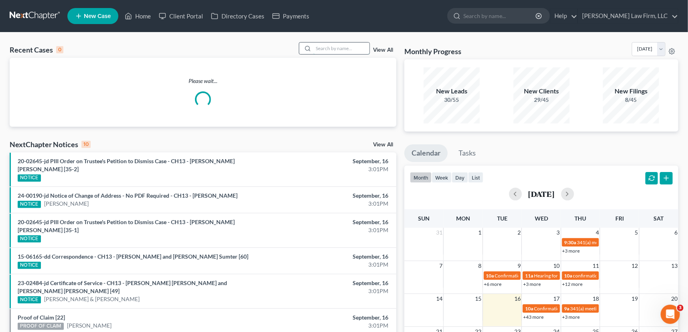
click at [316, 44] on input "search" at bounding box center [341, 49] width 56 height 12
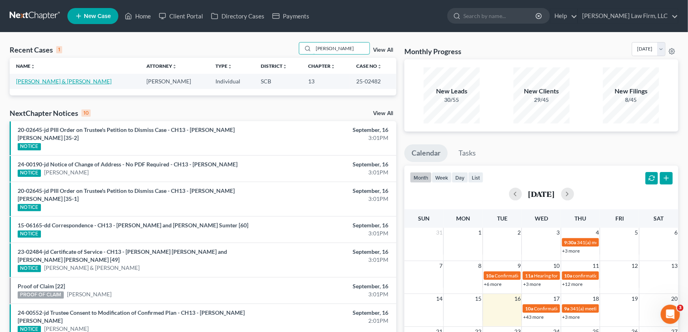
type input "[PERSON_NAME]"
click at [36, 81] on link "[PERSON_NAME] & [PERSON_NAME]" at bounding box center [63, 81] width 95 height 7
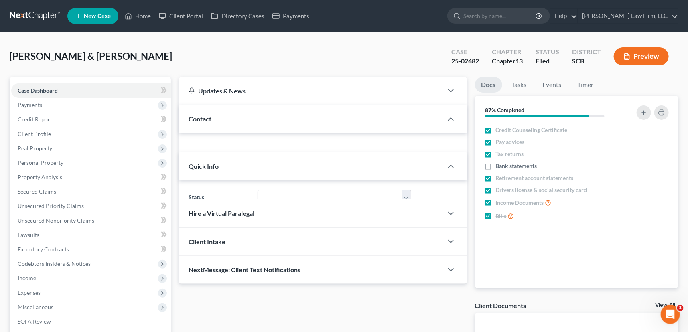
select select "1"
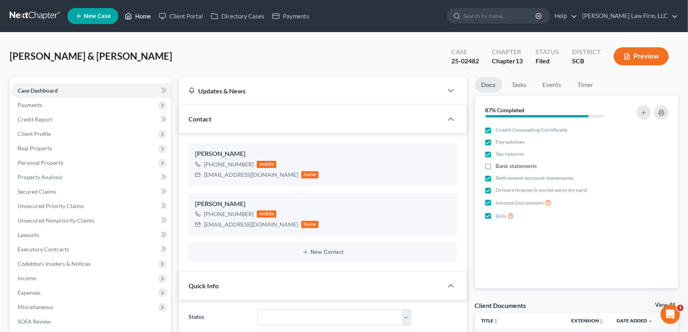
drag, startPoint x: 145, startPoint y: 14, endPoint x: 347, endPoint y: 52, distance: 205.7
click at [145, 14] on link "Home" at bounding box center [138, 16] width 34 height 14
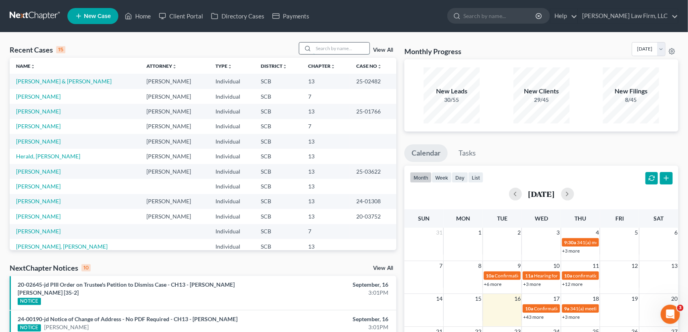
click at [320, 45] on input "search" at bounding box center [341, 49] width 56 height 12
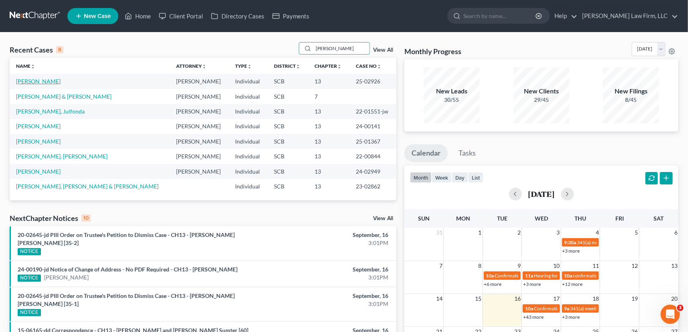
type input "[PERSON_NAME]"
click at [40, 80] on link "[PERSON_NAME]" at bounding box center [38, 81] width 45 height 7
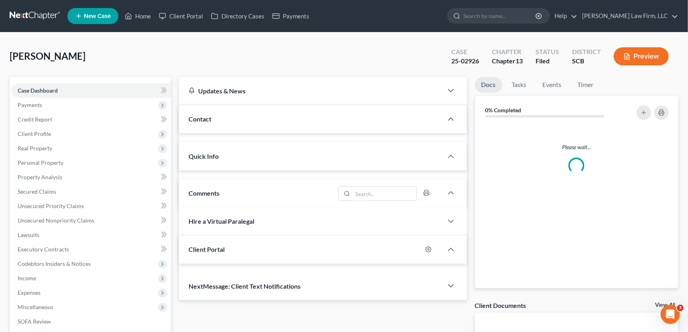
select select "0"
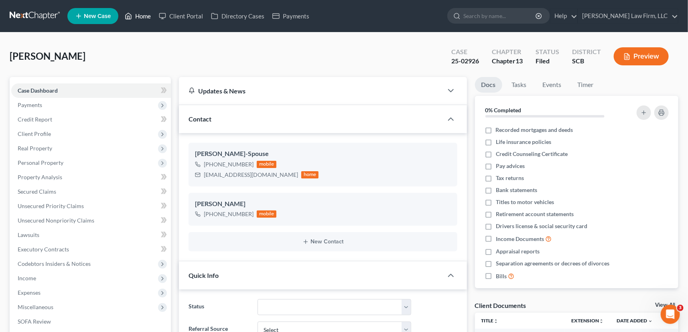
click at [145, 13] on link "Home" at bounding box center [138, 16] width 34 height 14
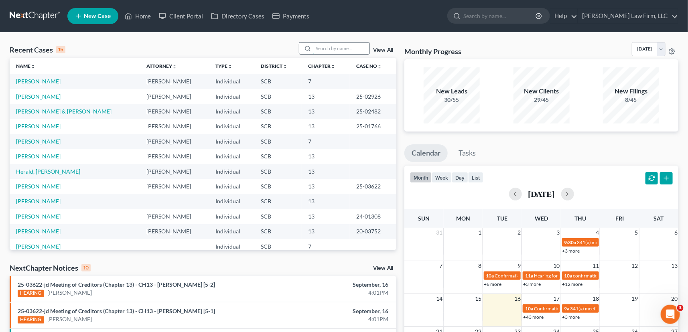
click at [325, 49] on input "search" at bounding box center [341, 49] width 56 height 12
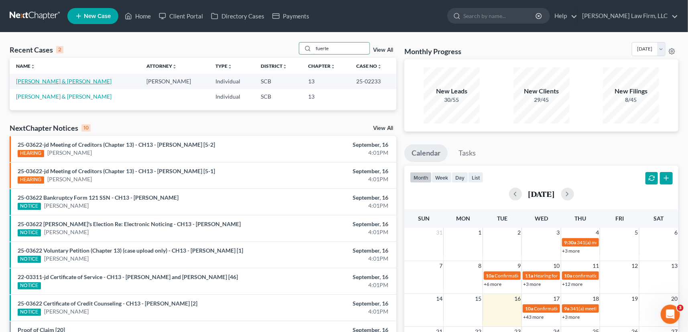
type input "fuerte"
click at [75, 79] on link "[PERSON_NAME] & [PERSON_NAME]" at bounding box center [63, 81] width 95 height 7
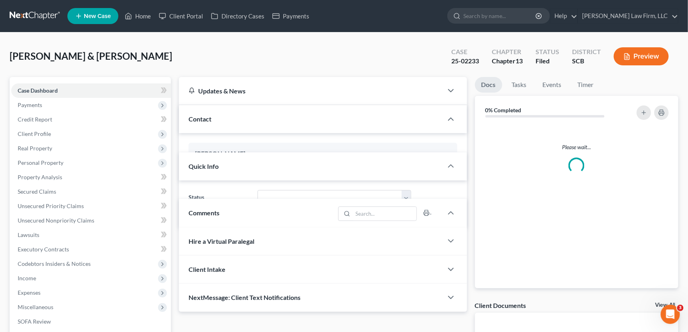
select select "2"
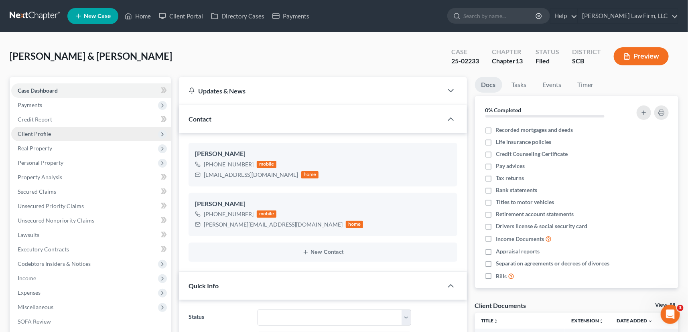
click at [45, 132] on span "Client Profile" at bounding box center [34, 133] width 33 height 7
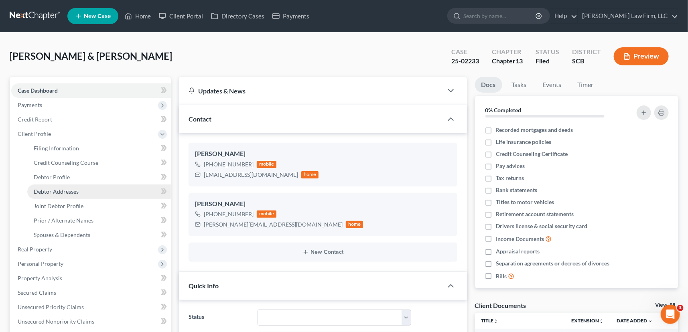
click at [59, 189] on span "Debtor Addresses" at bounding box center [56, 191] width 45 height 7
